Goal: Task Accomplishment & Management: Use online tool/utility

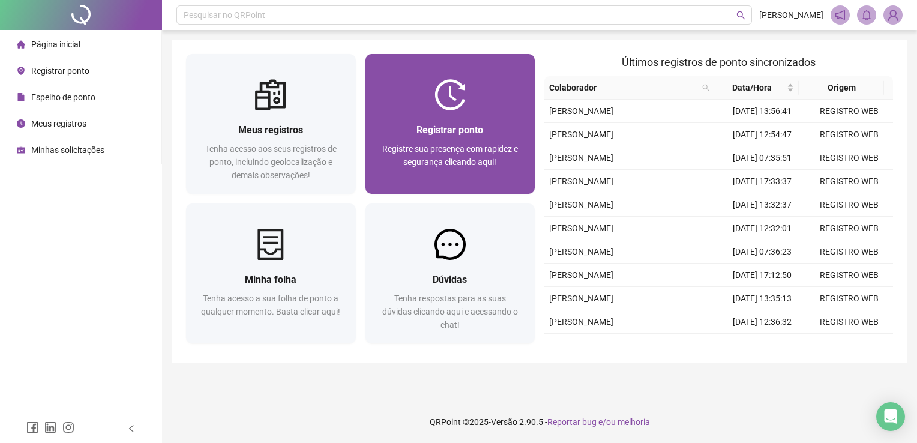
click at [532, 118] on div "Registrar ponto Registre sua presença com rapidez e segurança clicando aqui!" at bounding box center [451, 151] width 170 height 83
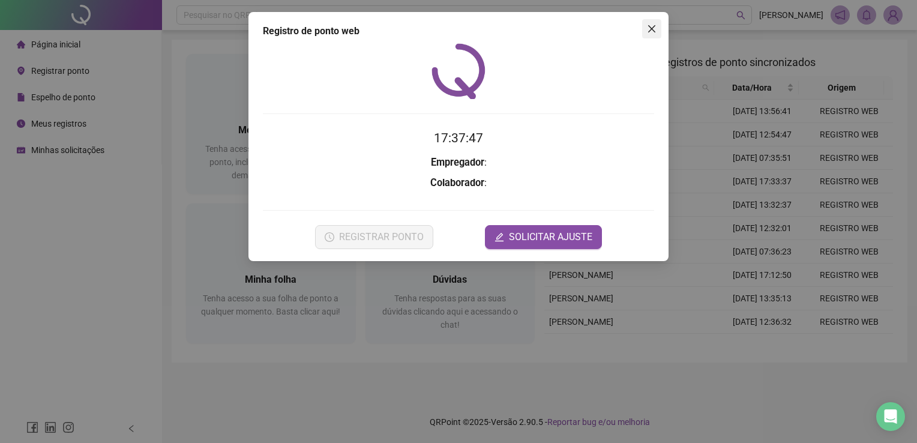
click at [651, 31] on icon "close" at bounding box center [652, 29] width 10 height 10
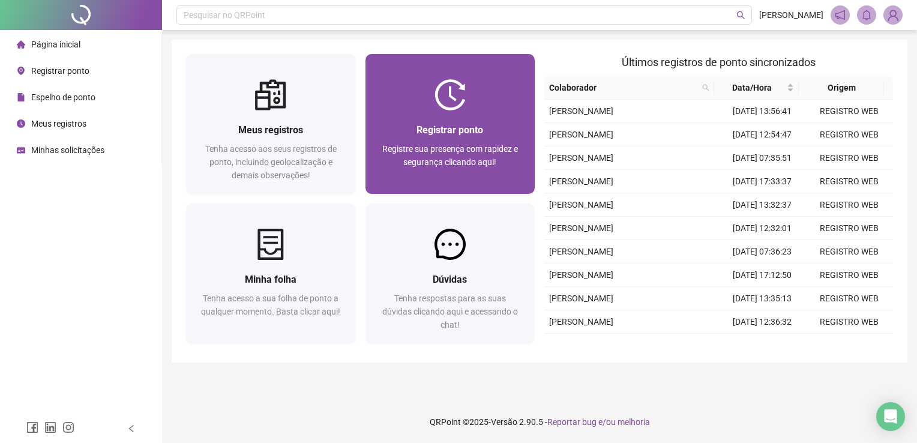
click at [484, 124] on div "Registrar ponto" at bounding box center [450, 129] width 141 height 15
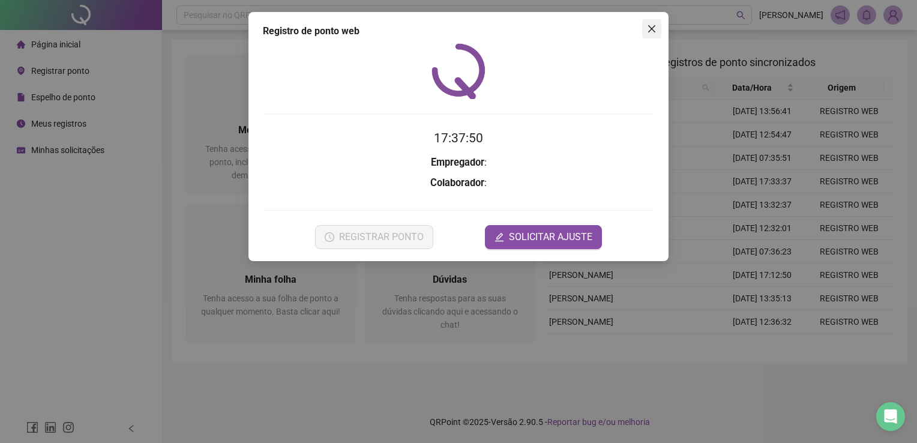
click at [656, 29] on icon "close" at bounding box center [652, 29] width 10 height 10
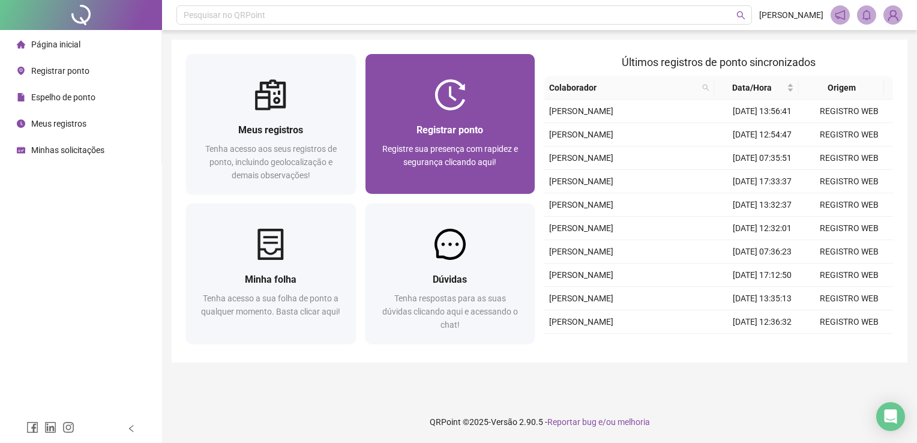
click at [487, 97] on div at bounding box center [451, 94] width 170 height 31
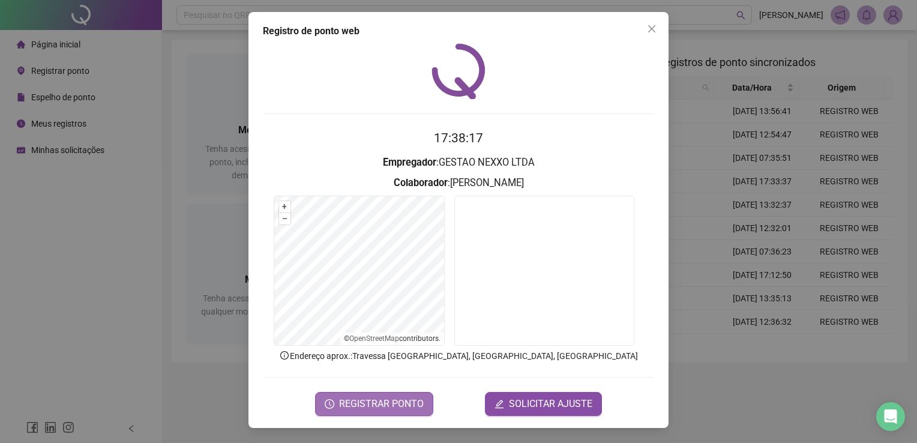
click at [375, 402] on span "REGISTRAR PONTO" at bounding box center [381, 404] width 85 height 14
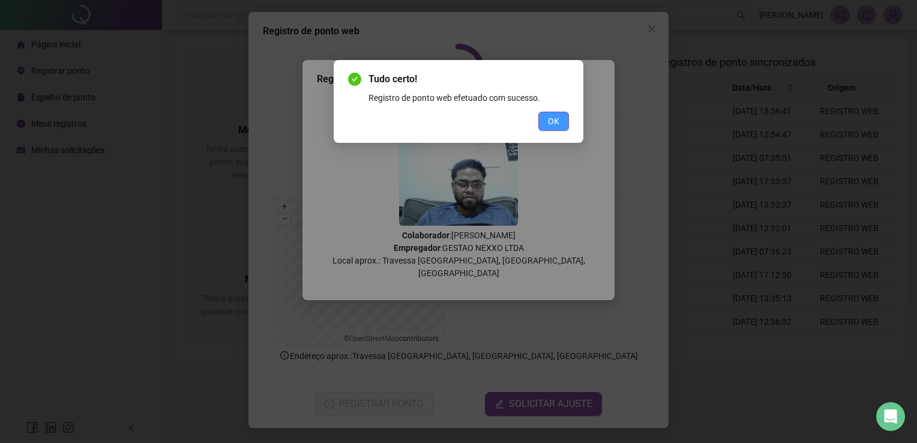
click at [550, 122] on span "OK" at bounding box center [553, 121] width 11 height 13
